Goal: Information Seeking & Learning: Find contact information

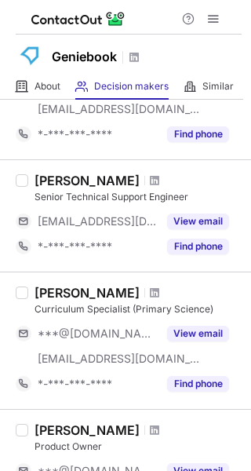
scroll to position [1177, 0]
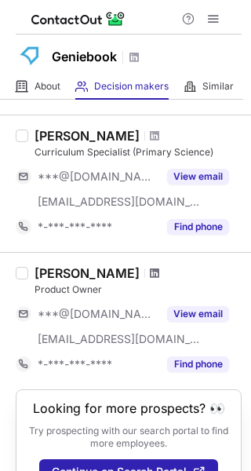
click at [150, 277] on span at bounding box center [154, 273] width 9 height 13
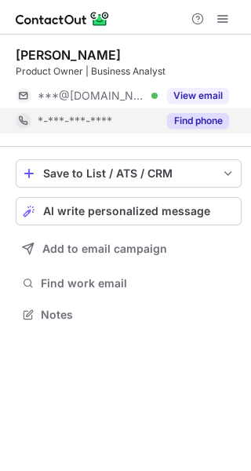
scroll to position [8, 8]
click at [200, 116] on button "Find phone" at bounding box center [198, 121] width 62 height 16
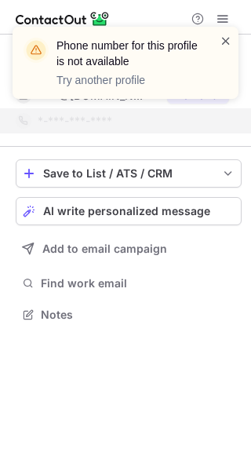
click at [225, 38] on span at bounding box center [226, 41] width 13 height 16
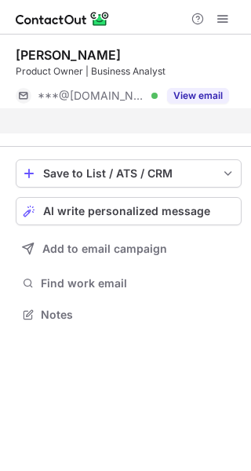
scroll to position [279, 251]
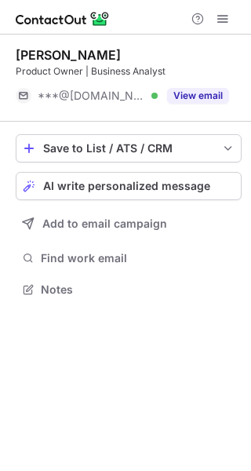
click at [201, 91] on div "Phone number for this profile is not available Try another profile" at bounding box center [119, 63] width 201 height 60
click at [201, 91] on button "View email" at bounding box center [198, 96] width 62 height 16
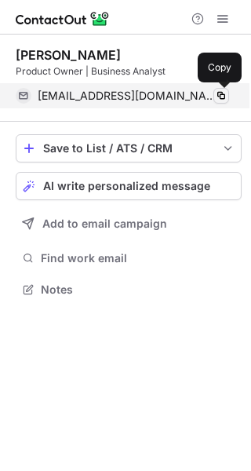
click at [224, 97] on span at bounding box center [221, 95] width 13 height 13
